Goal: Task Accomplishment & Management: Manage account settings

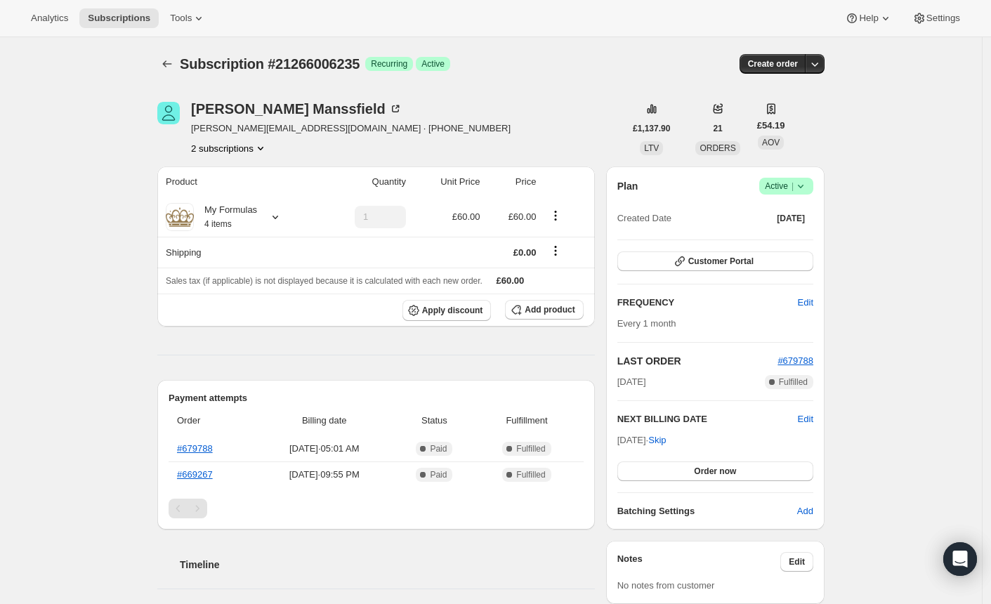
click at [225, 152] on button "2 subscriptions" at bounding box center [229, 148] width 77 height 14
click at [215, 202] on span "7159021787" at bounding box center [208, 198] width 51 height 11
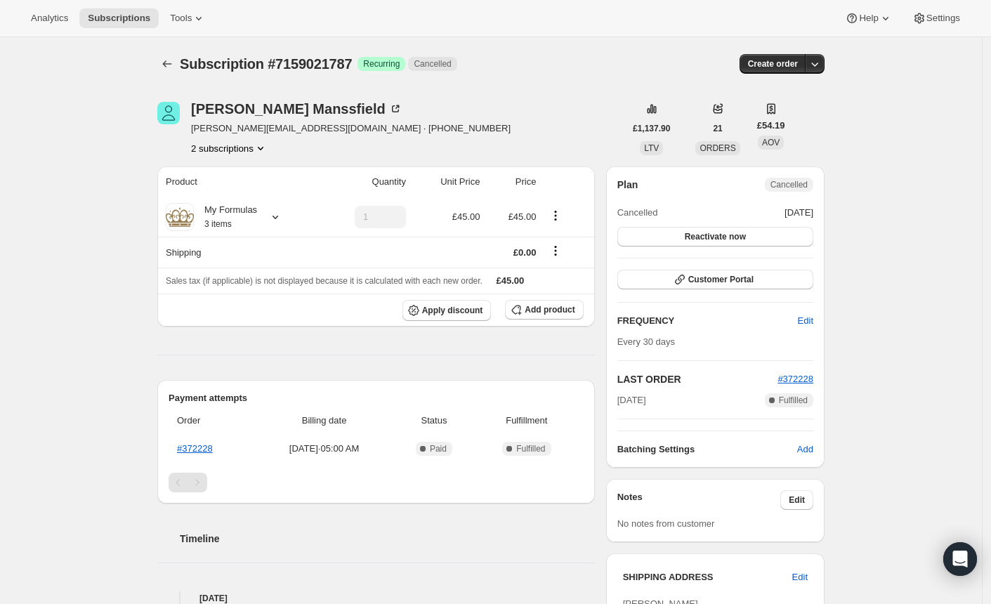
click at [223, 145] on button "2 subscriptions" at bounding box center [229, 148] width 77 height 14
click at [230, 169] on span "21266006235" at bounding box center [216, 174] width 56 height 11
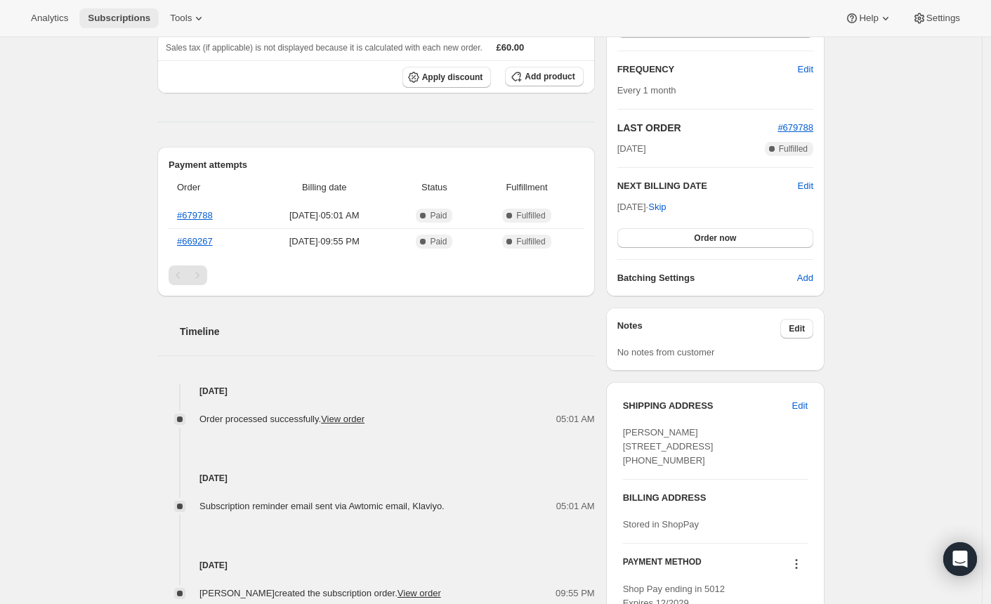
scroll to position [46, 0]
